Goal: Check status

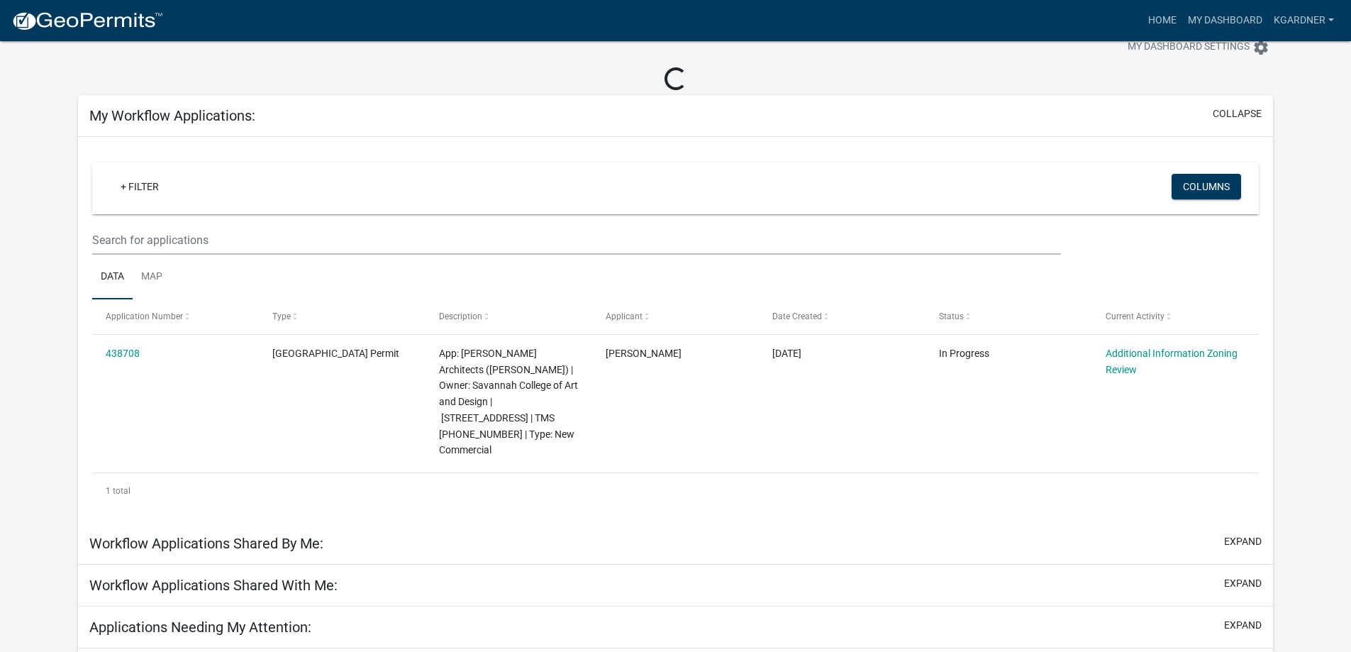
scroll to position [65, 0]
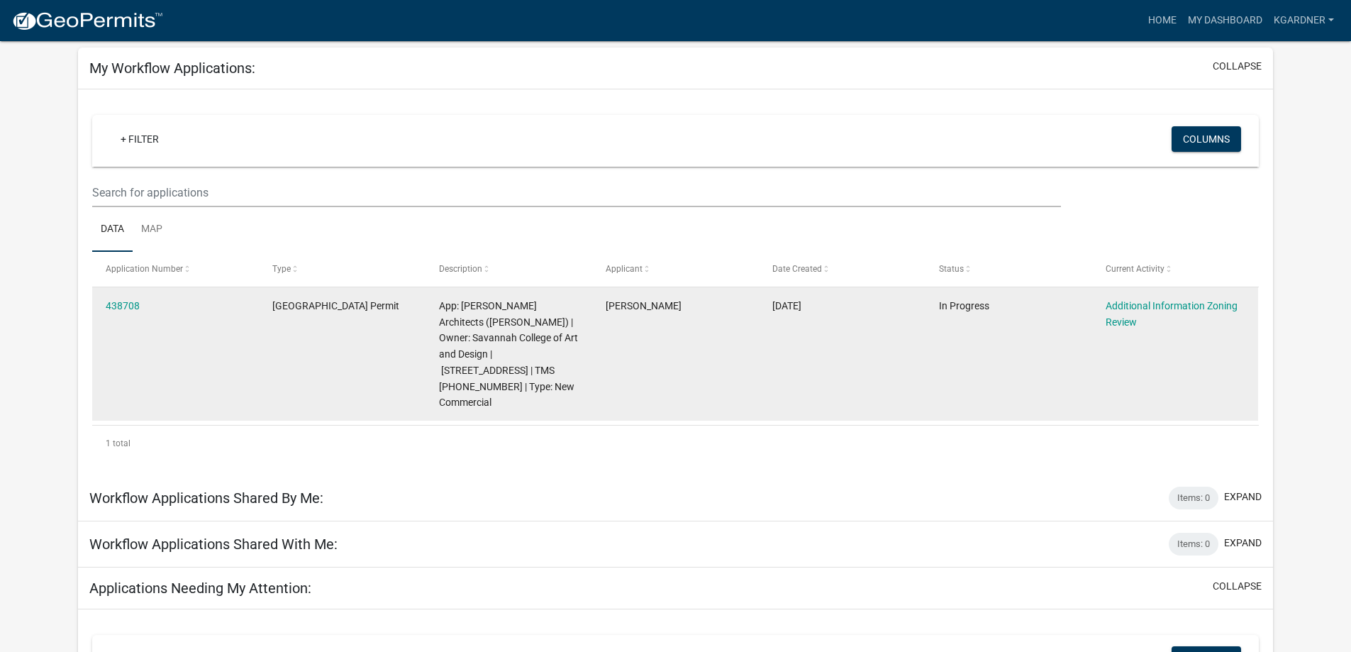
click at [453, 351] on span "App: [PERSON_NAME] Architects ([PERSON_NAME]) | Owner: Savannah College of Art …" at bounding box center [508, 354] width 139 height 109
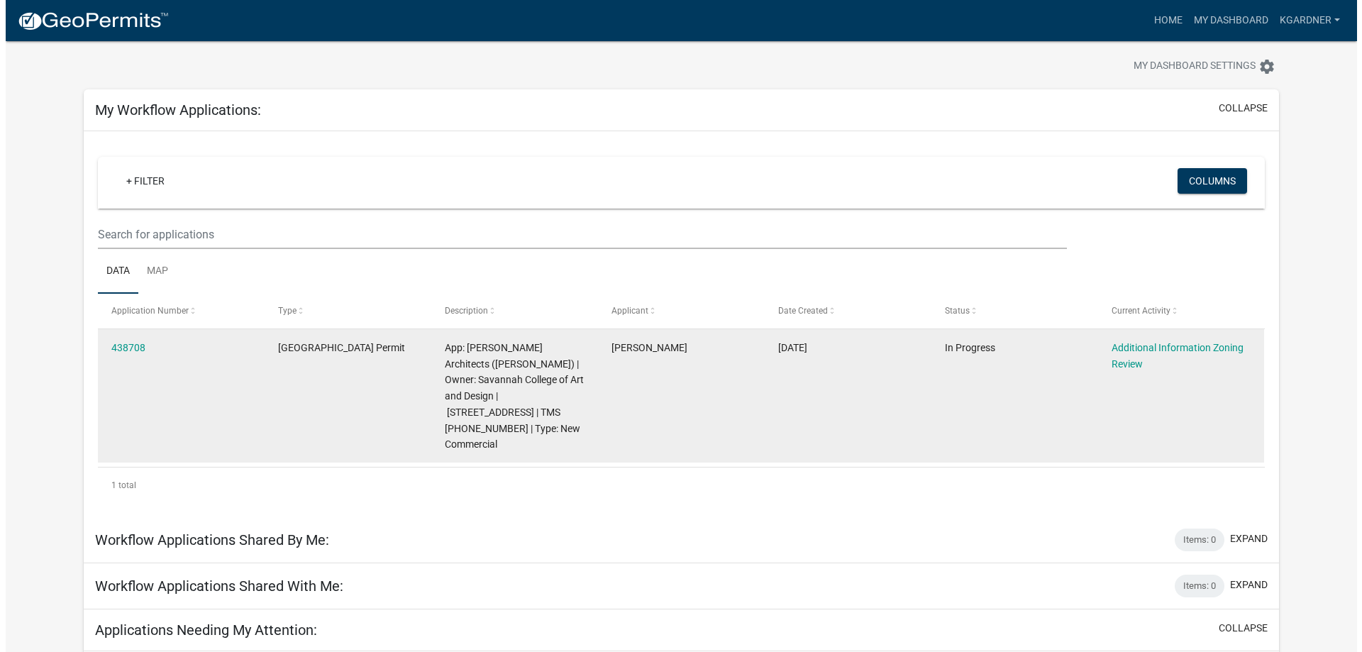
scroll to position [0, 0]
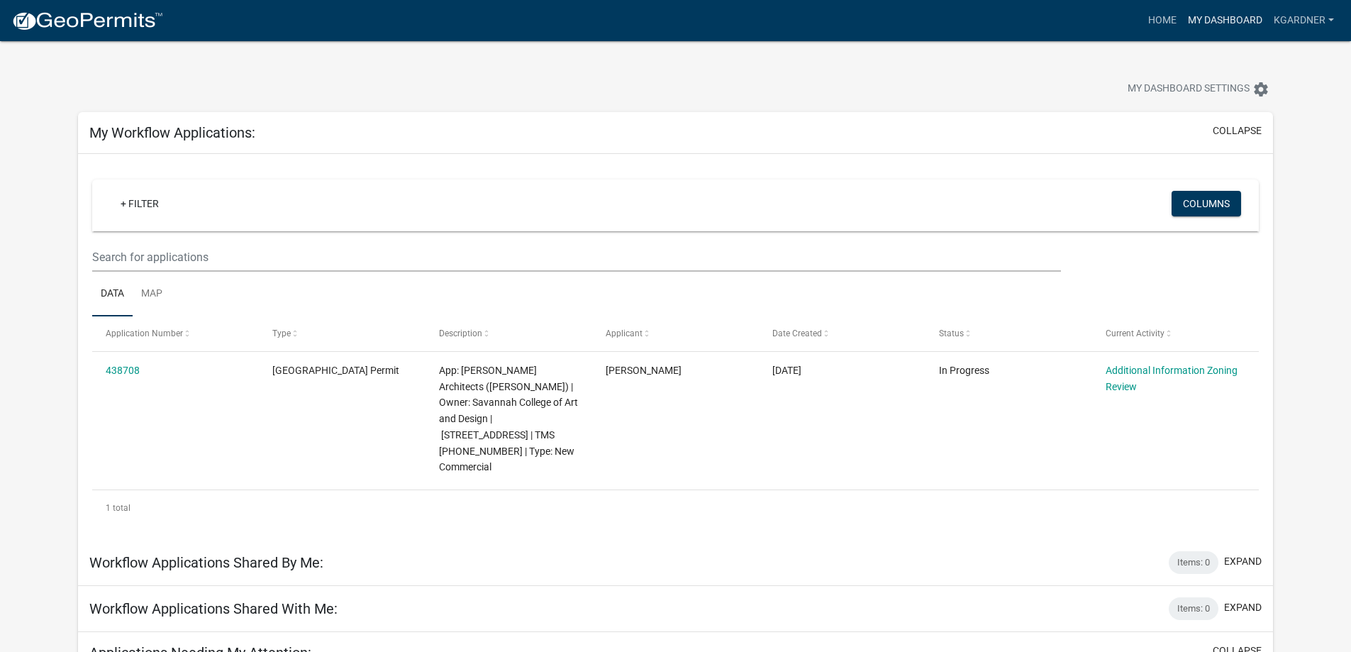
click at [1238, 19] on link "My Dashboard" at bounding box center [1225, 20] width 86 height 27
click at [1253, 70] on div "My Dashboard Settings settings" at bounding box center [675, 73] width 1216 height 65
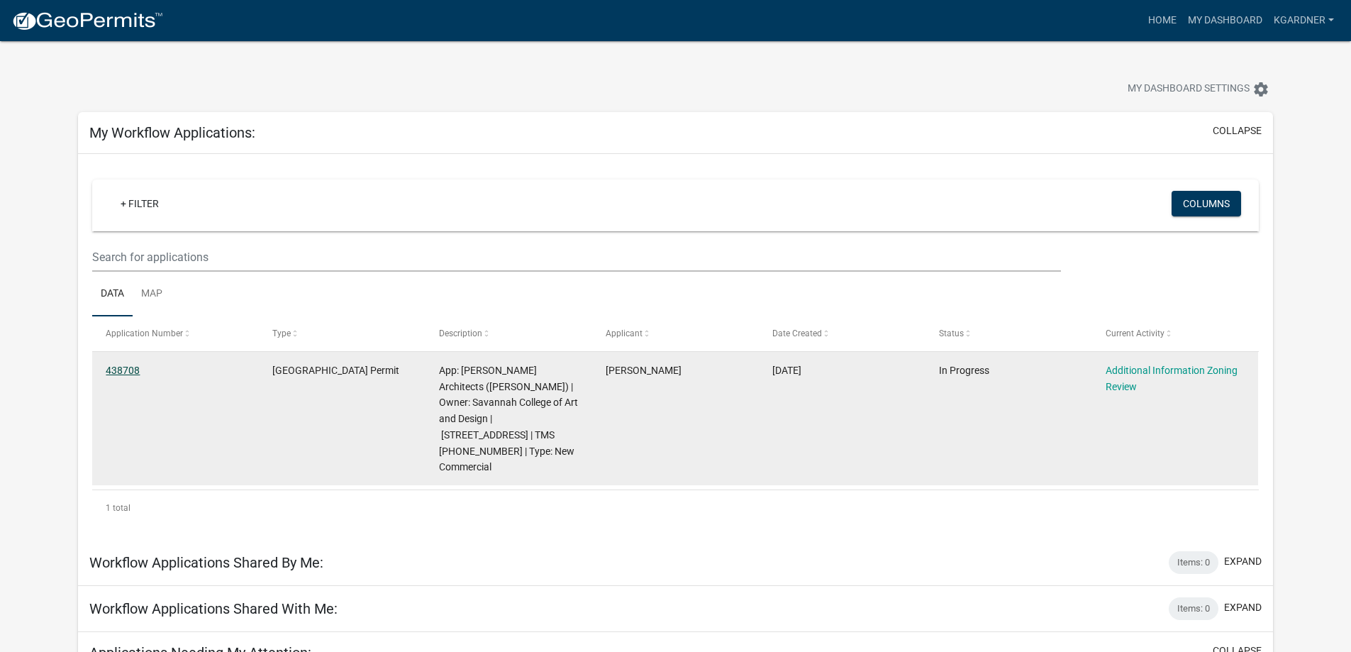
click at [119, 373] on link "438708" at bounding box center [123, 370] width 34 height 11
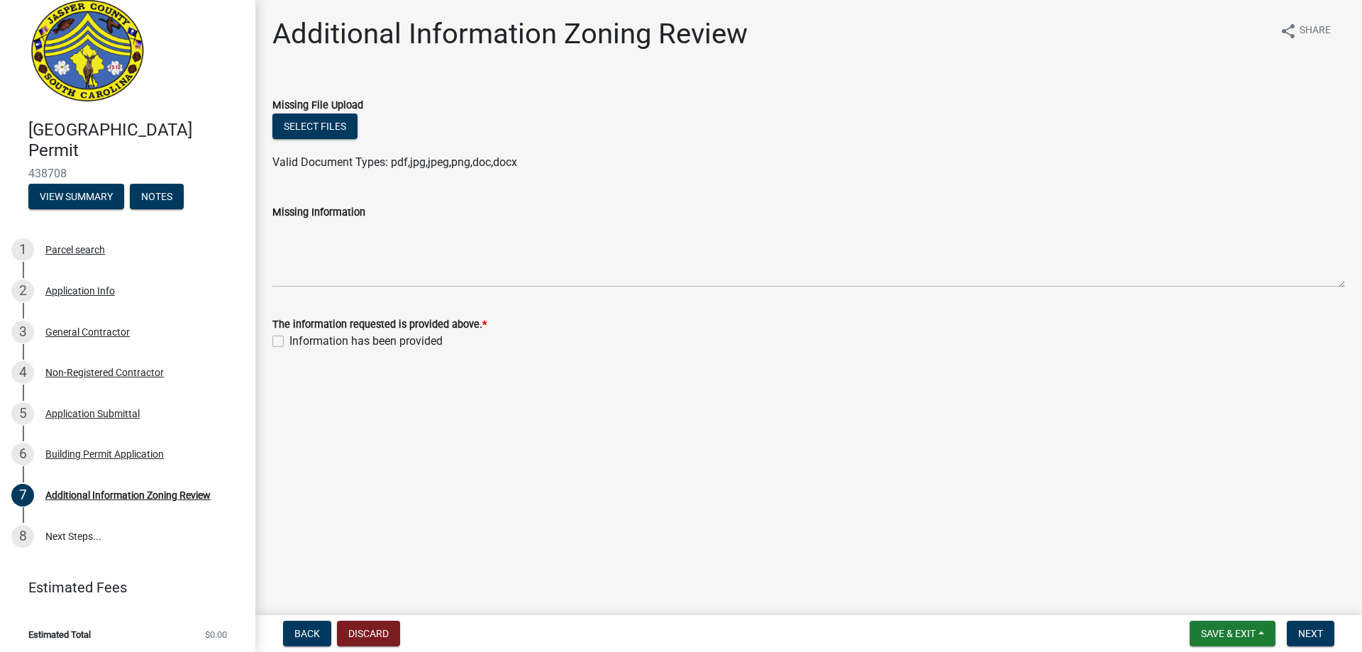
scroll to position [21, 0]
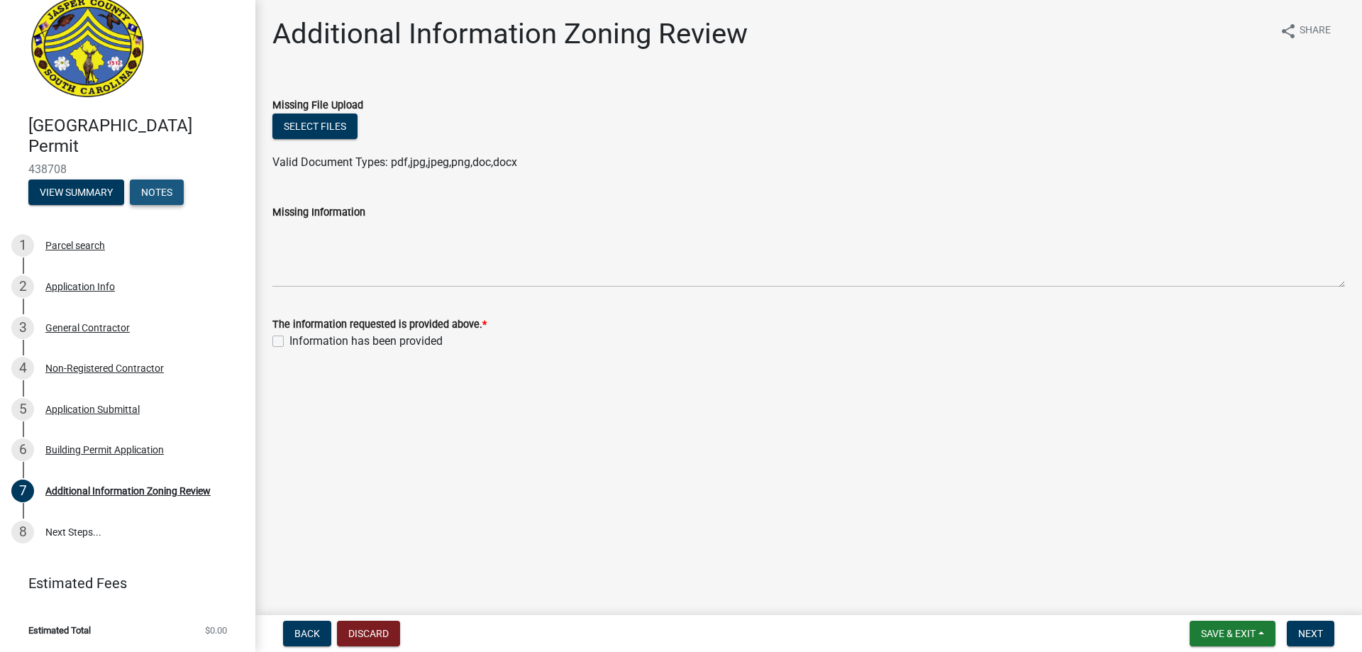
click at [170, 191] on button "Notes" at bounding box center [157, 192] width 54 height 26
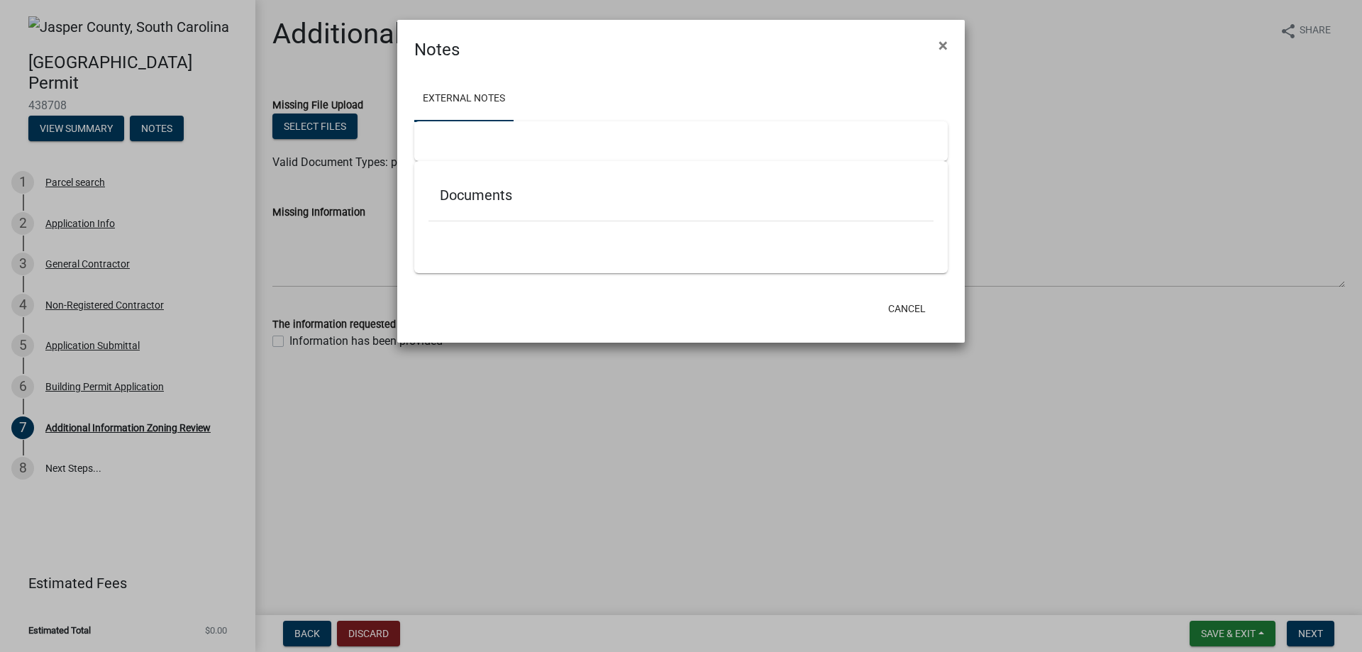
scroll to position [0, 0]
click at [936, 43] on button "×" at bounding box center [943, 46] width 32 height 40
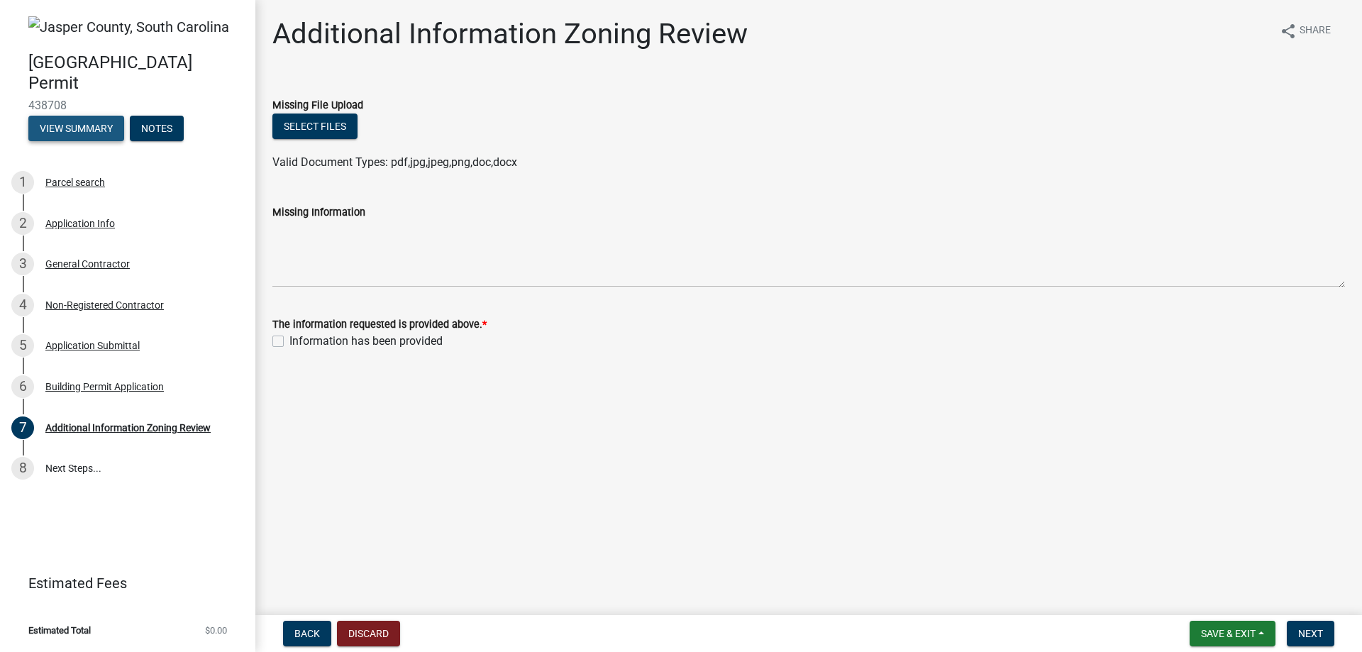
click at [72, 130] on button "View Summary" at bounding box center [76, 129] width 96 height 26
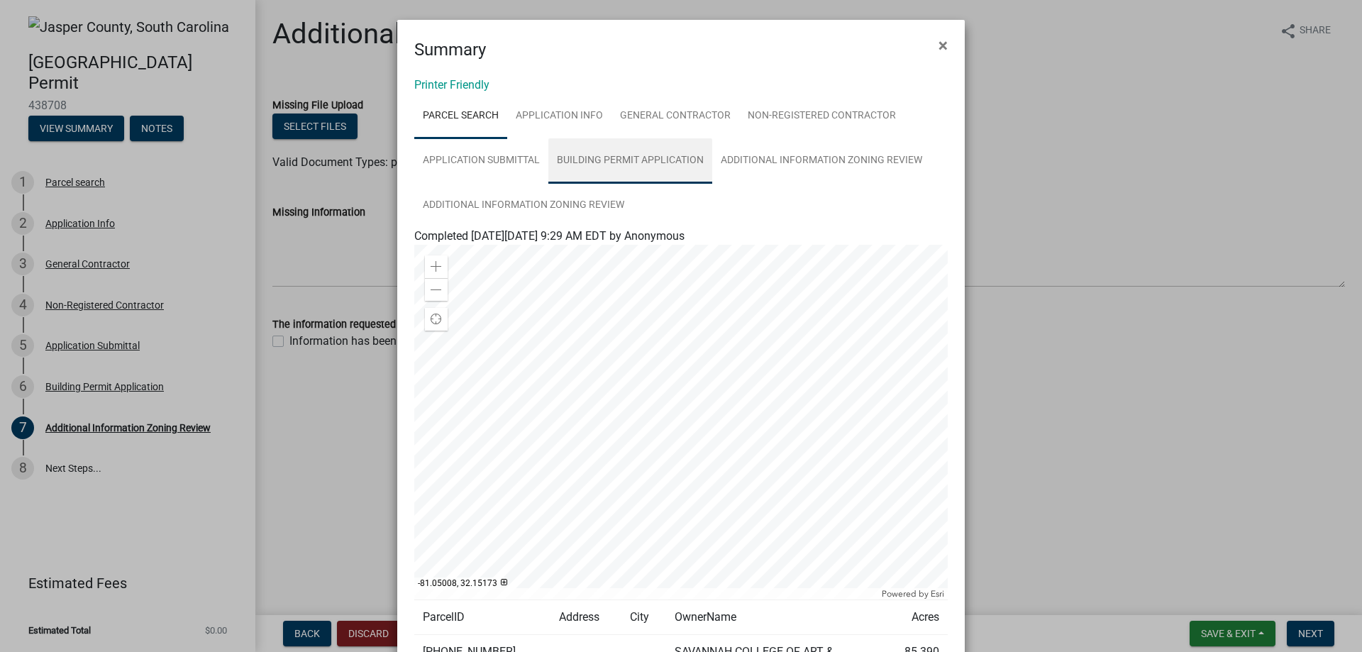
click at [624, 162] on link "Building Permit Application" at bounding box center [630, 160] width 164 height 45
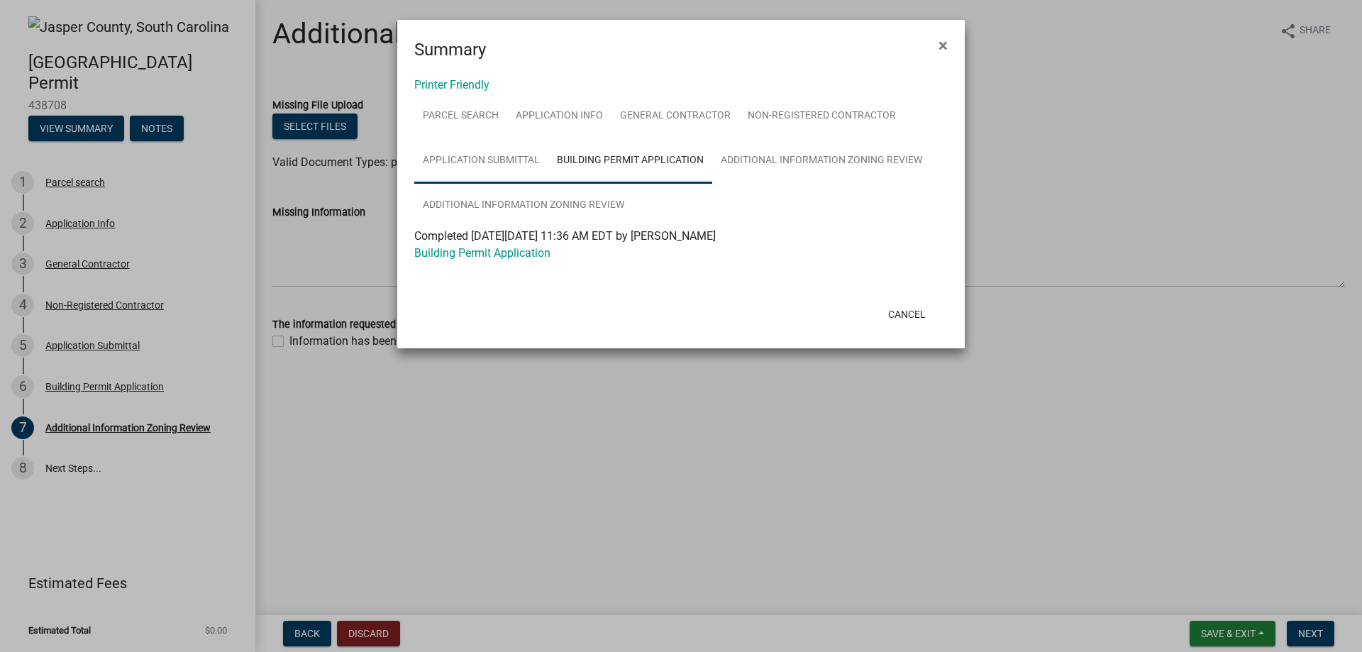
click at [516, 159] on link "Application Submittal" at bounding box center [481, 160] width 134 height 45
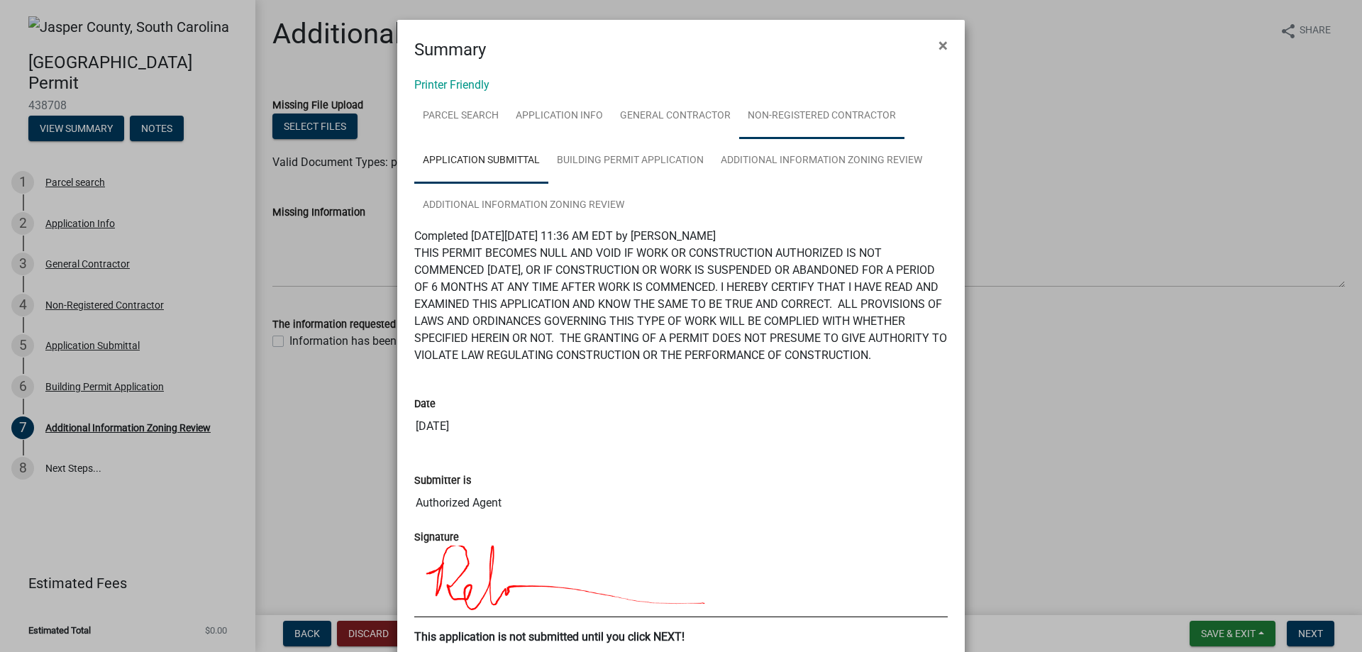
click at [790, 120] on link "Non-Registered Contractor" at bounding box center [821, 116] width 165 height 45
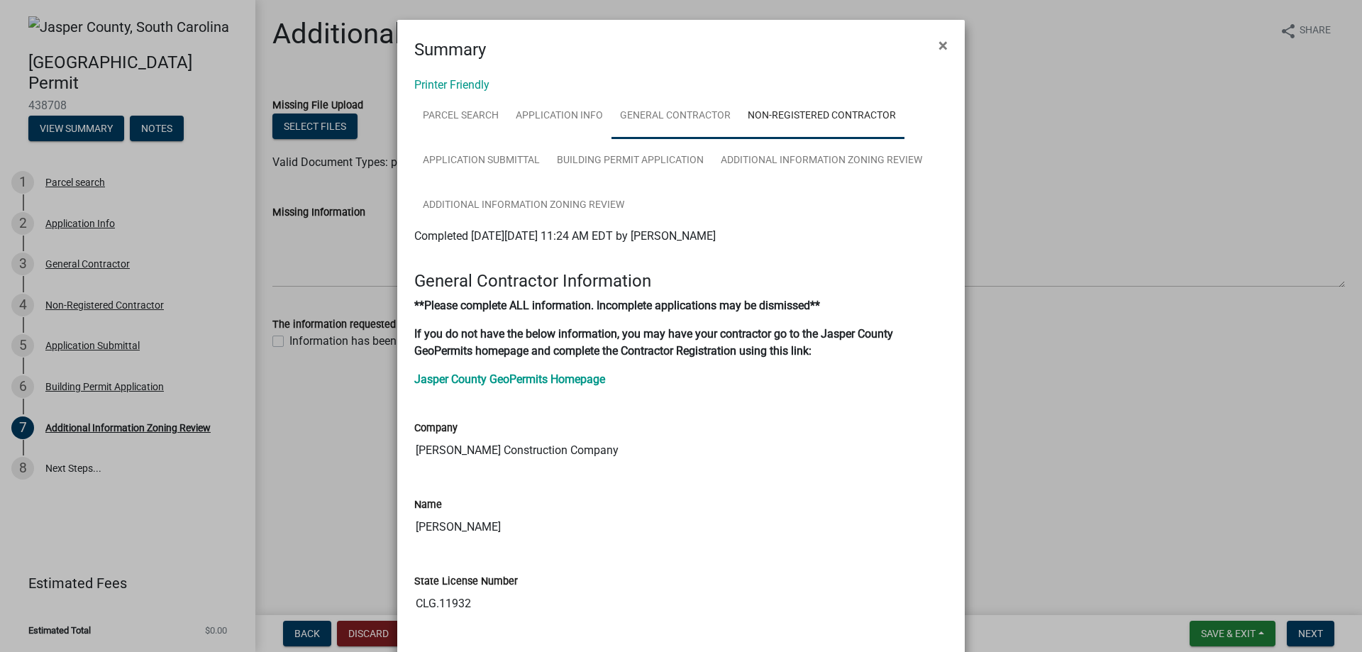
click at [690, 125] on link "General Contractor" at bounding box center [675, 116] width 128 height 45
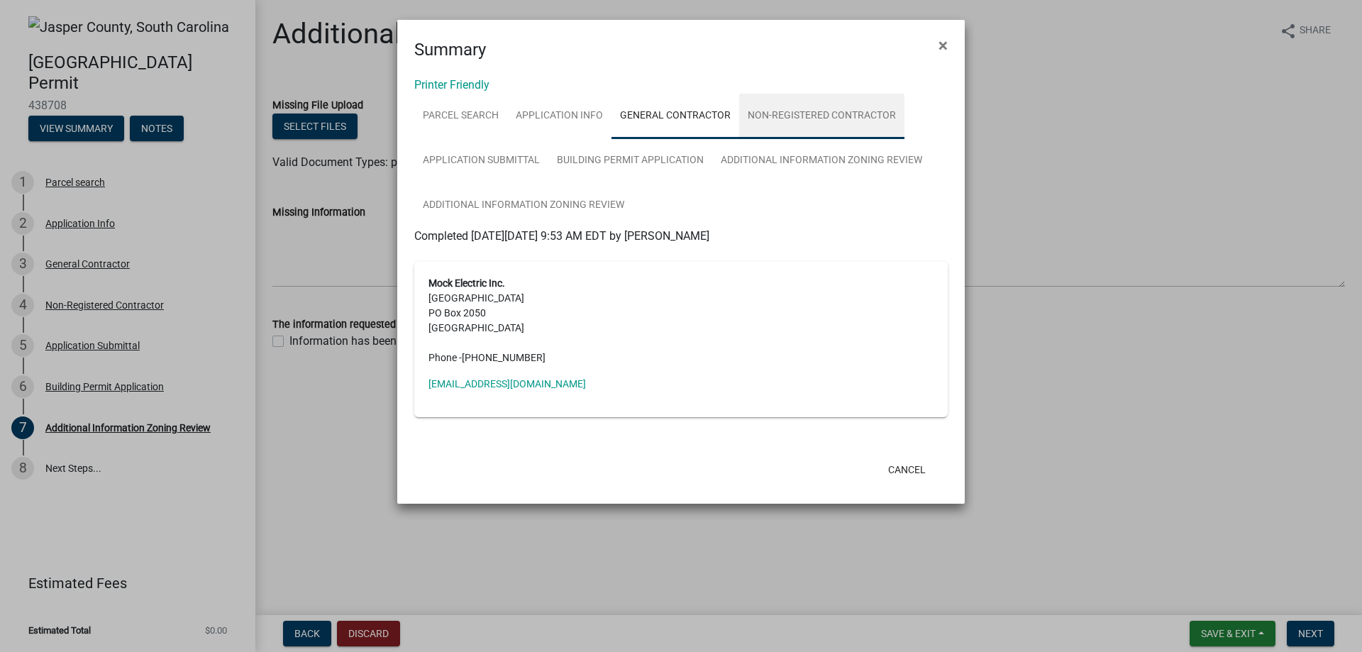
click at [789, 118] on link "Non-Registered Contractor" at bounding box center [821, 116] width 165 height 45
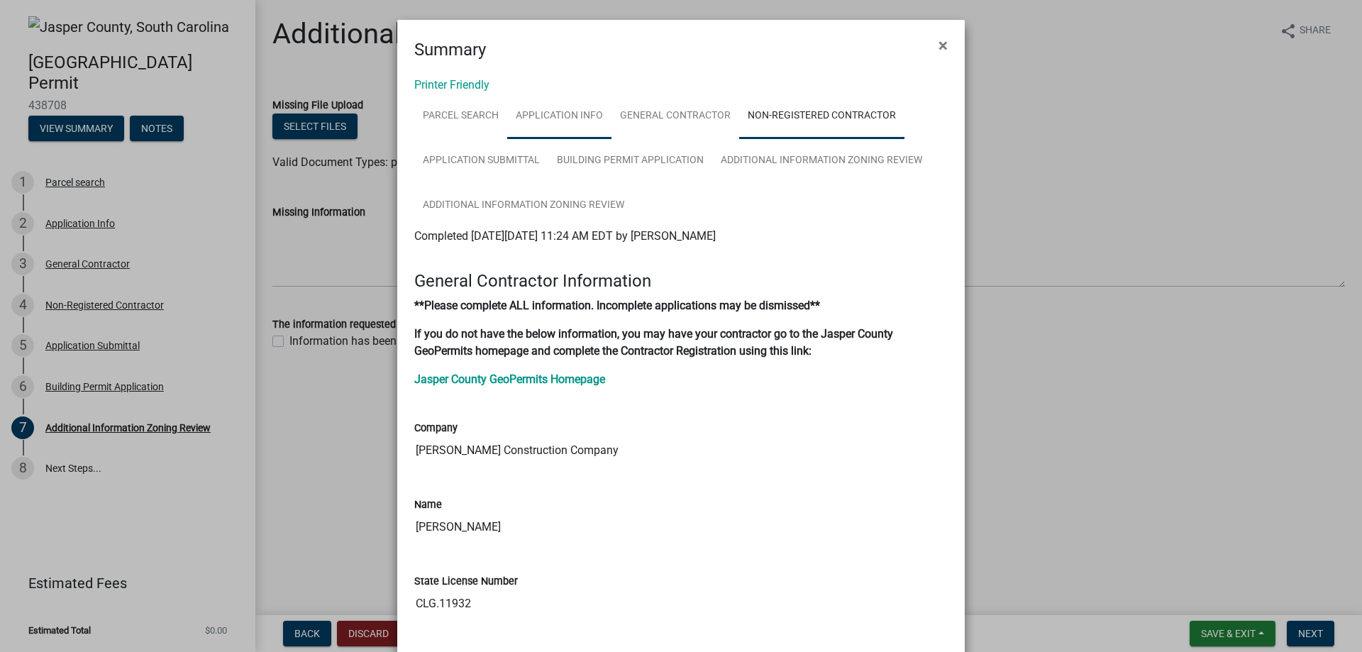
click at [566, 121] on link "Application Info" at bounding box center [559, 116] width 104 height 45
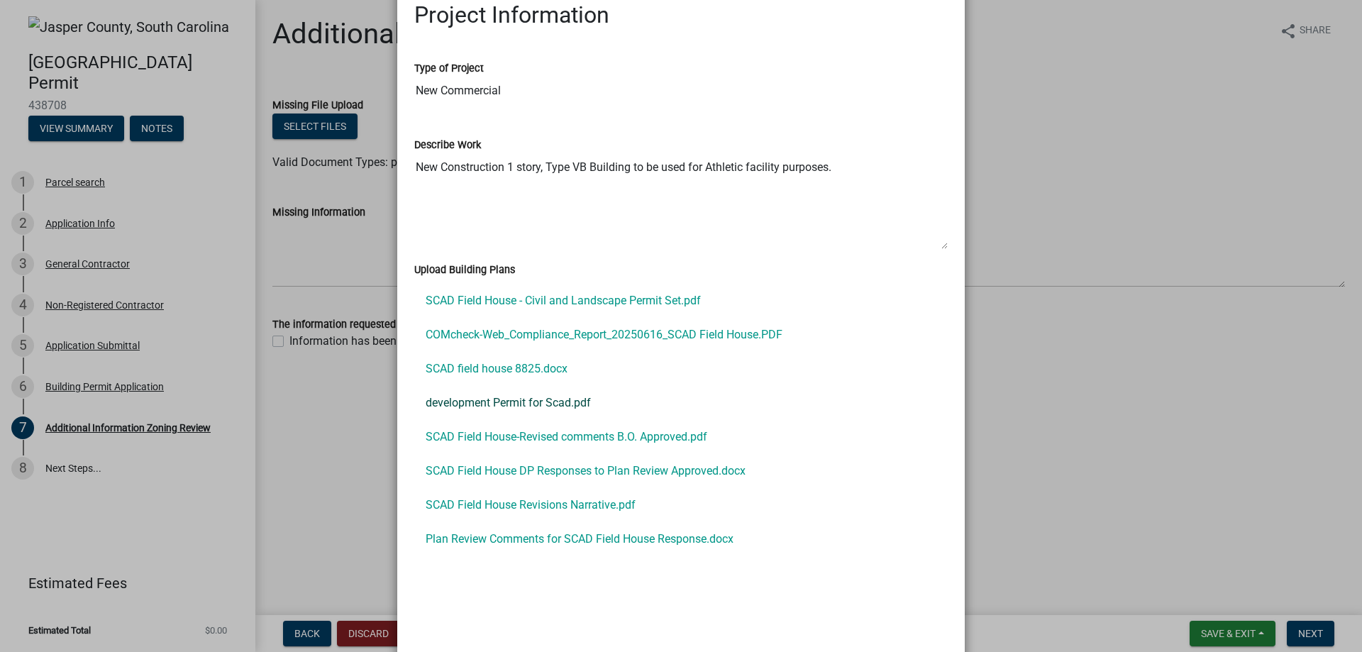
scroll to position [1773, 0]
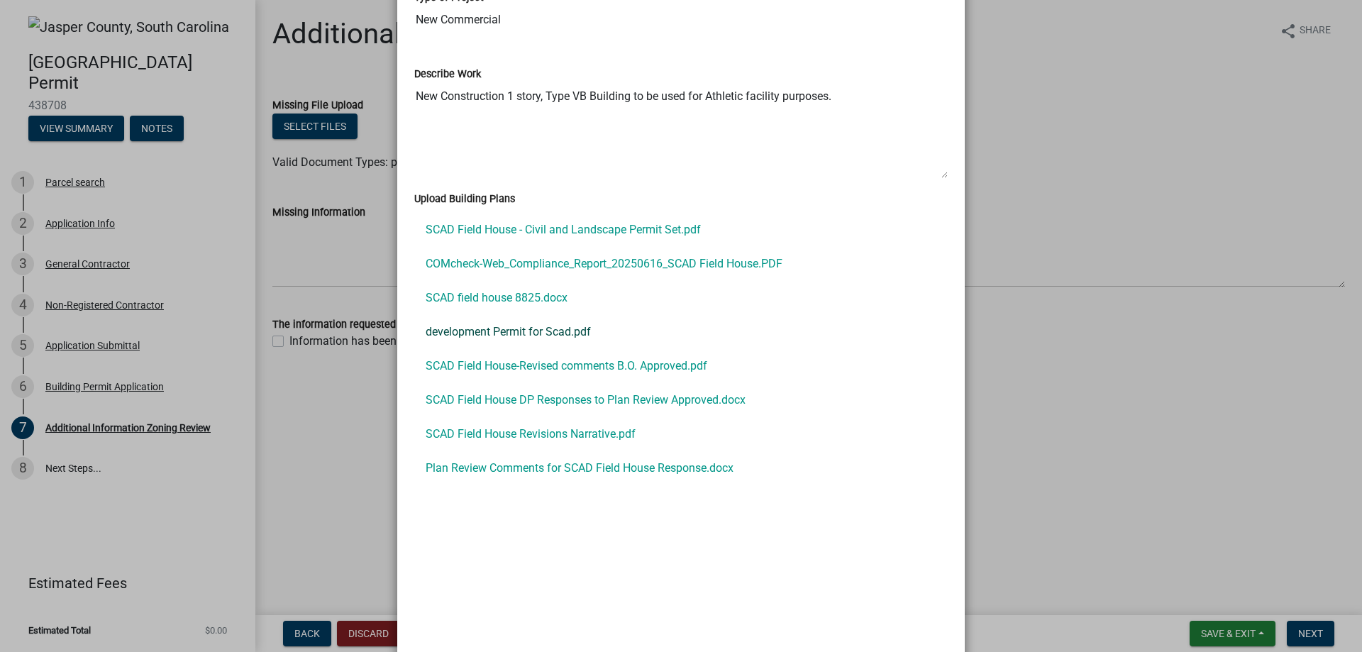
click at [489, 333] on link "development Permit for Scad.pdf" at bounding box center [680, 332] width 533 height 34
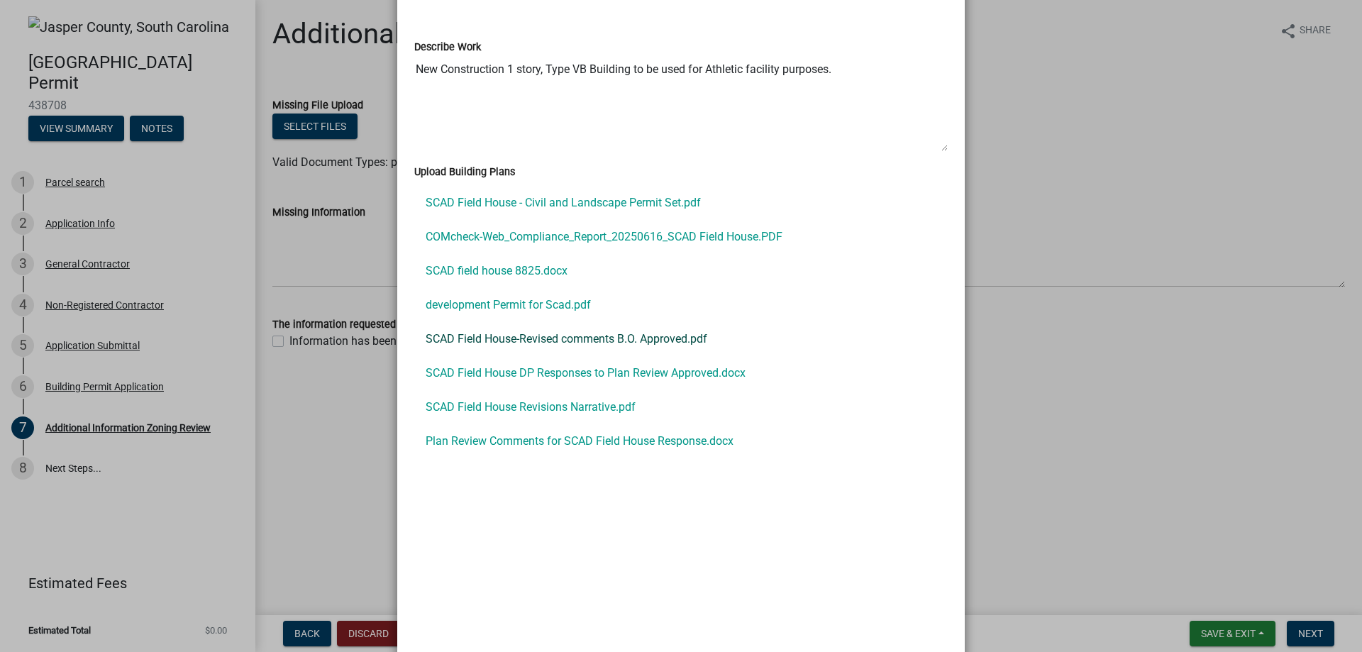
scroll to position [1844, 0]
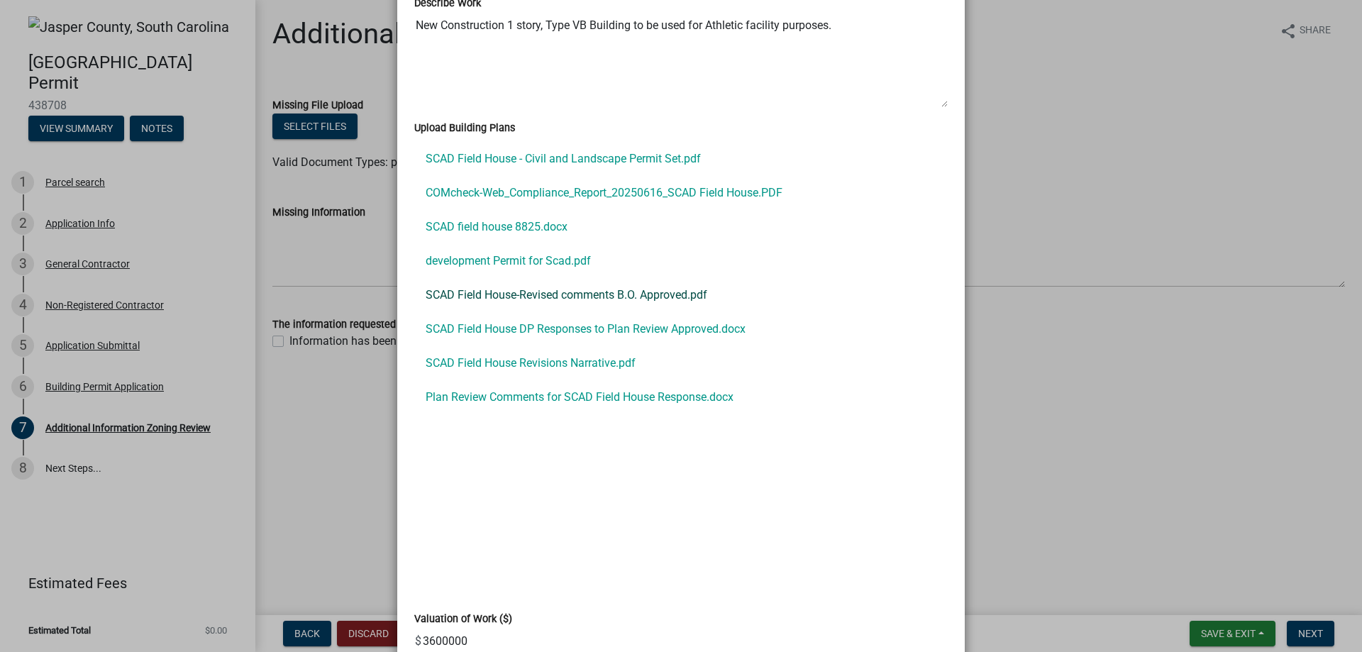
click at [524, 295] on link "SCAD Field House-Revised comments B.O. Approved.pdf" at bounding box center [680, 295] width 533 height 34
